Goal: Task Accomplishment & Management: Manage account settings

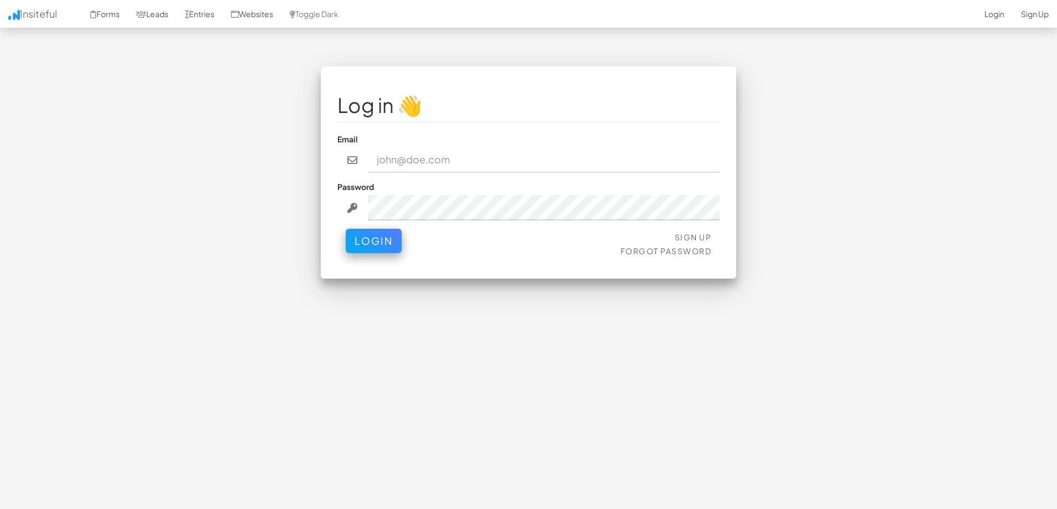
click at [424, 158] on input "email" at bounding box center [544, 159] width 352 height 25
click at [420, 155] on input "email" at bounding box center [544, 159] width 352 height 25
click at [416, 311] on div "Log in 👋 Email Password Sign Up Forgot Password Login < >" at bounding box center [528, 282] width 648 height 433
click at [413, 156] on input "email" at bounding box center [544, 159] width 352 height 25
click at [395, 159] on input "email" at bounding box center [544, 159] width 352 height 25
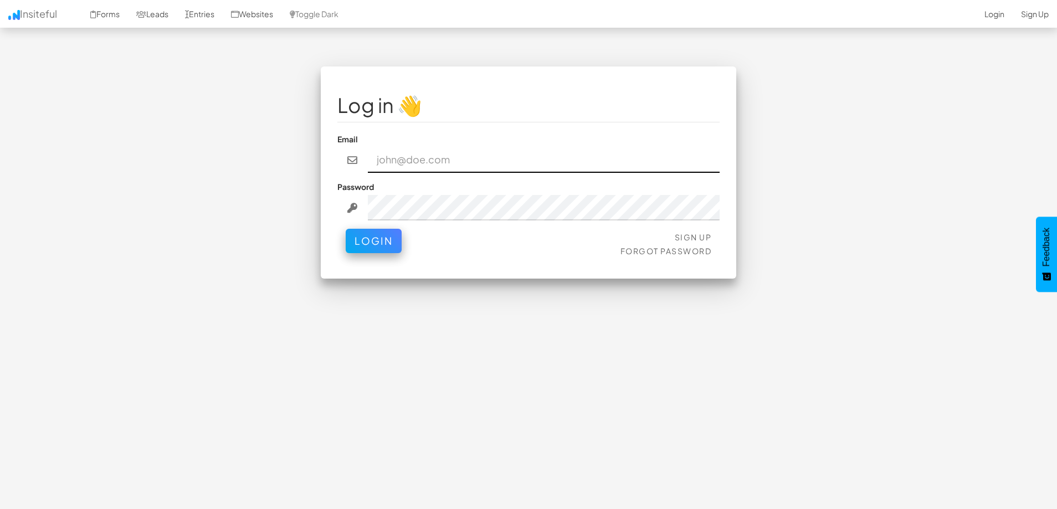
paste input "elizabeths@chetu.com"
type input "elizabeths@chetu.com"
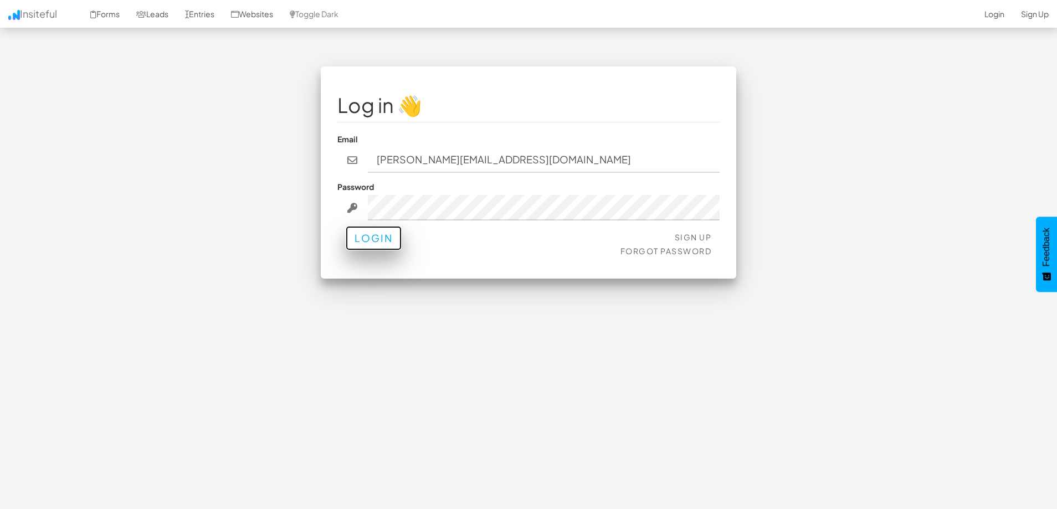
click at [380, 234] on button "Login" at bounding box center [374, 238] width 56 height 24
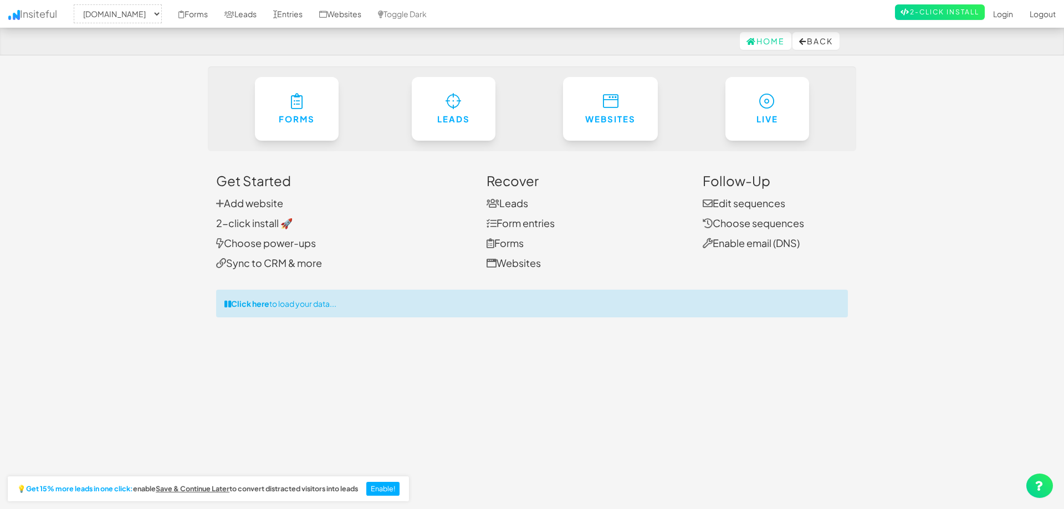
select select "1980"
click at [355, 14] on link "Websites" at bounding box center [340, 14] width 59 height 28
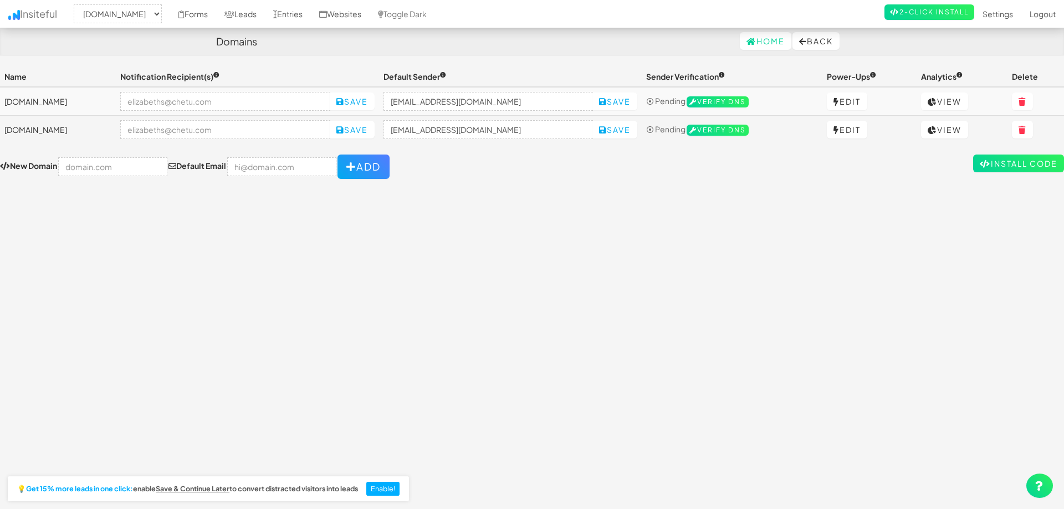
select select "1980"
click at [842, 103] on link "Edit" at bounding box center [842, 102] width 40 height 18
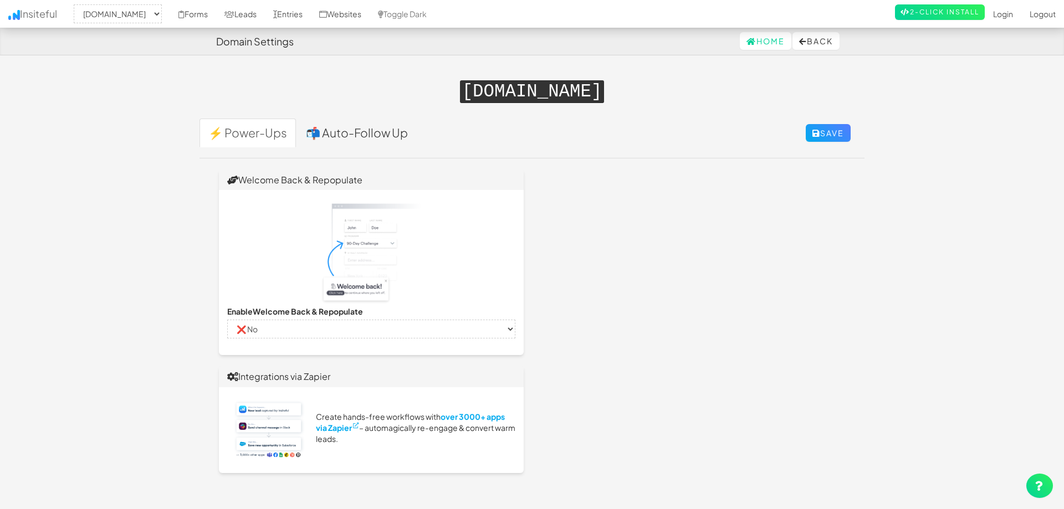
select select "1980"
select select "false"
select select "true"
select select "false"
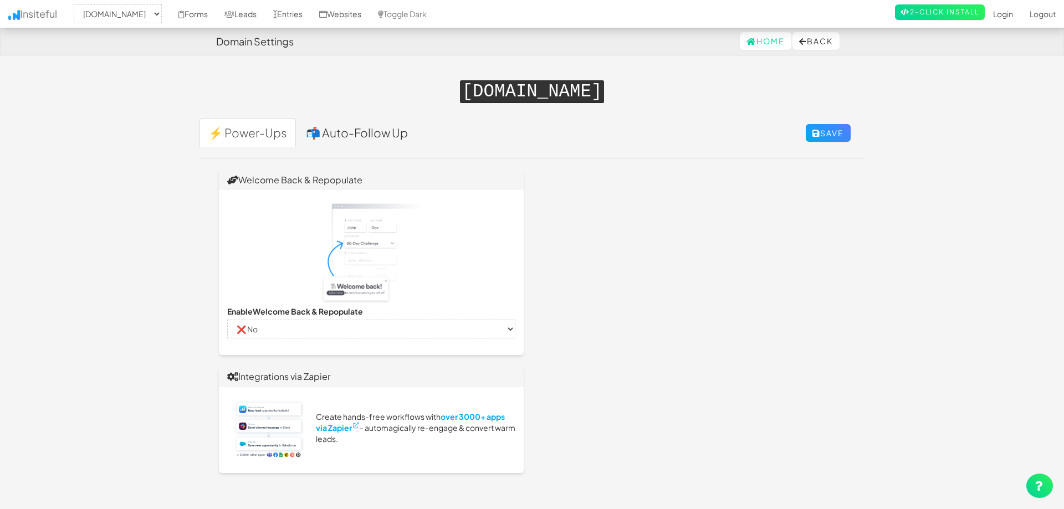
select select "false"
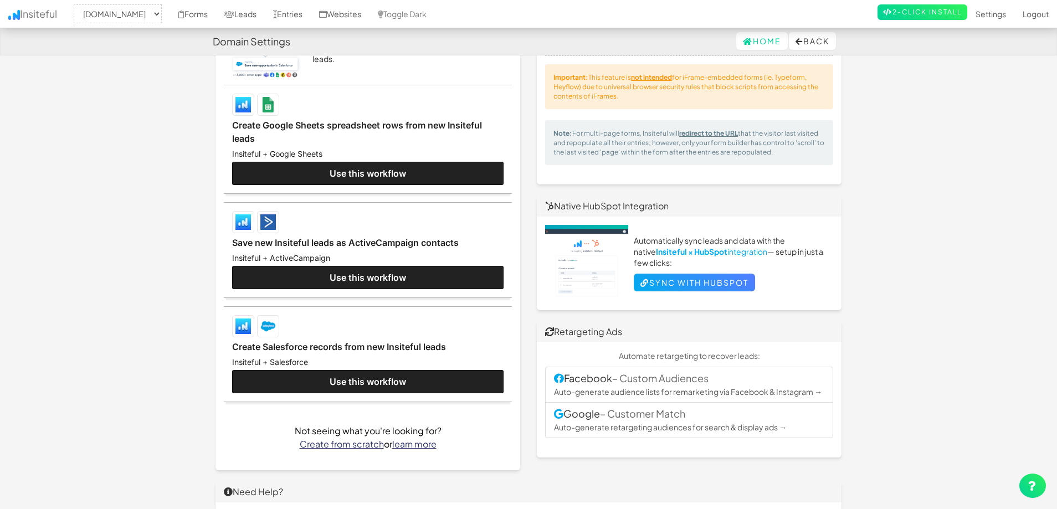
scroll to position [388, 0]
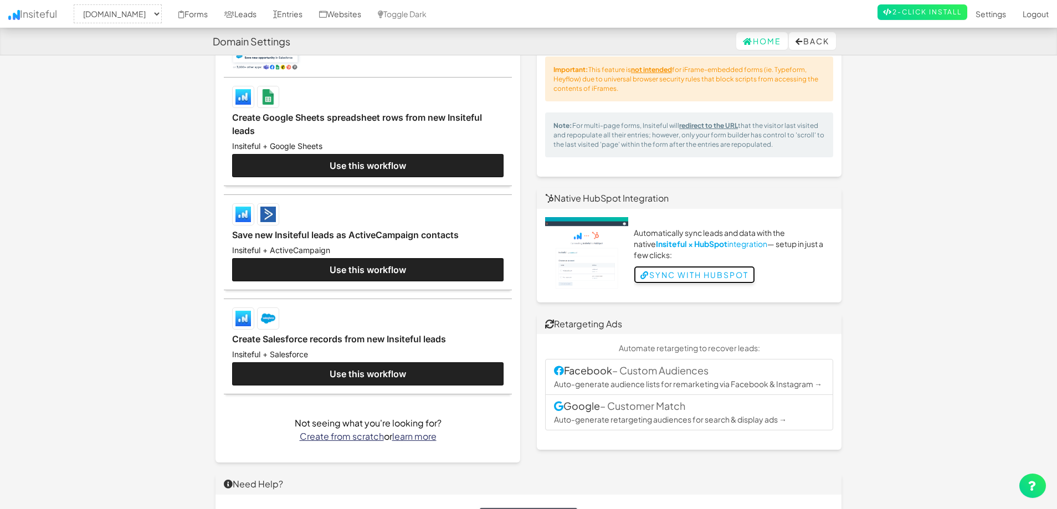
click at [677, 273] on link "Sync with HubSpot" at bounding box center [694, 275] width 121 height 18
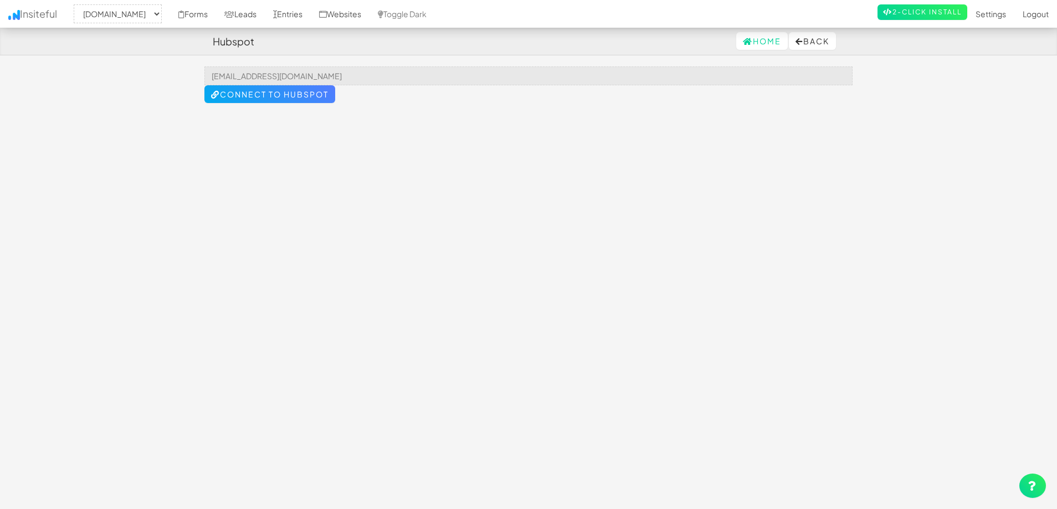
select select "1980"
click at [280, 91] on button "Connect to HubSpot" at bounding box center [269, 94] width 131 height 18
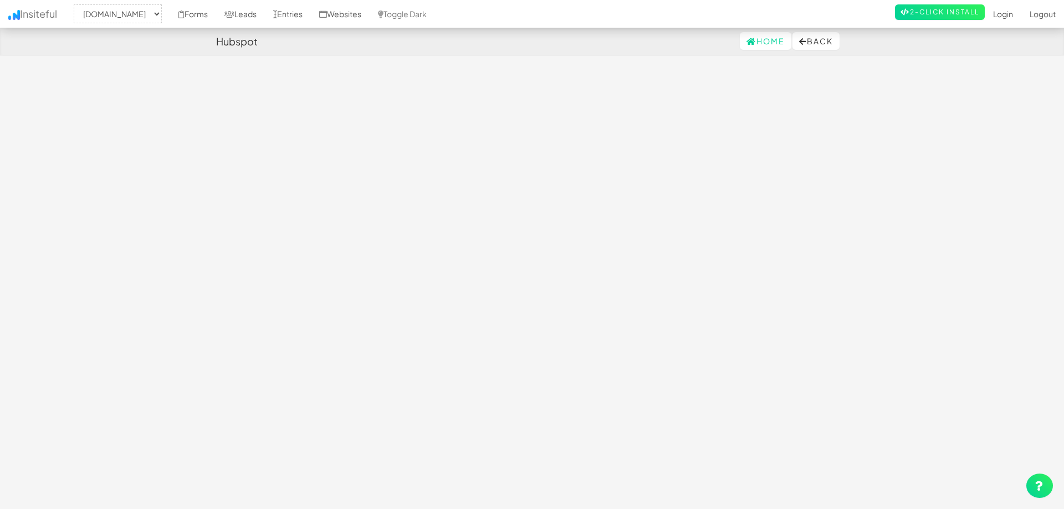
select select "1980"
